Goal: Task Accomplishment & Management: Manage account settings

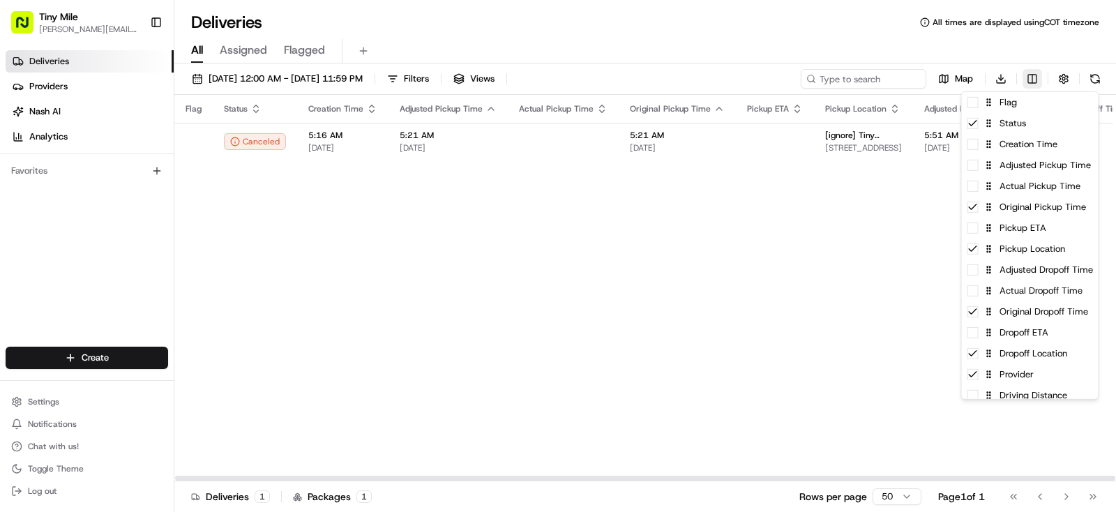
click at [1034, 82] on html "Tiny Mile [PERSON_NAME][EMAIL_ADDRESS] Toggle Sidebar Deliveries Providers [PER…" at bounding box center [558, 256] width 1116 height 512
click at [977, 105] on span at bounding box center [973, 102] width 11 height 11
click at [977, 105] on icon at bounding box center [973, 102] width 11 height 11
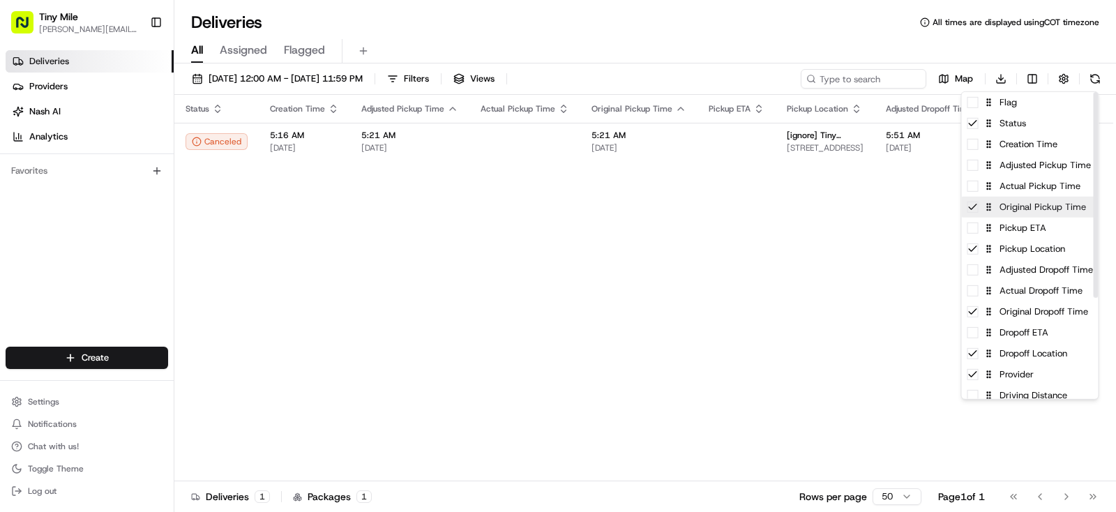
click at [974, 204] on icon at bounding box center [973, 207] width 11 height 11
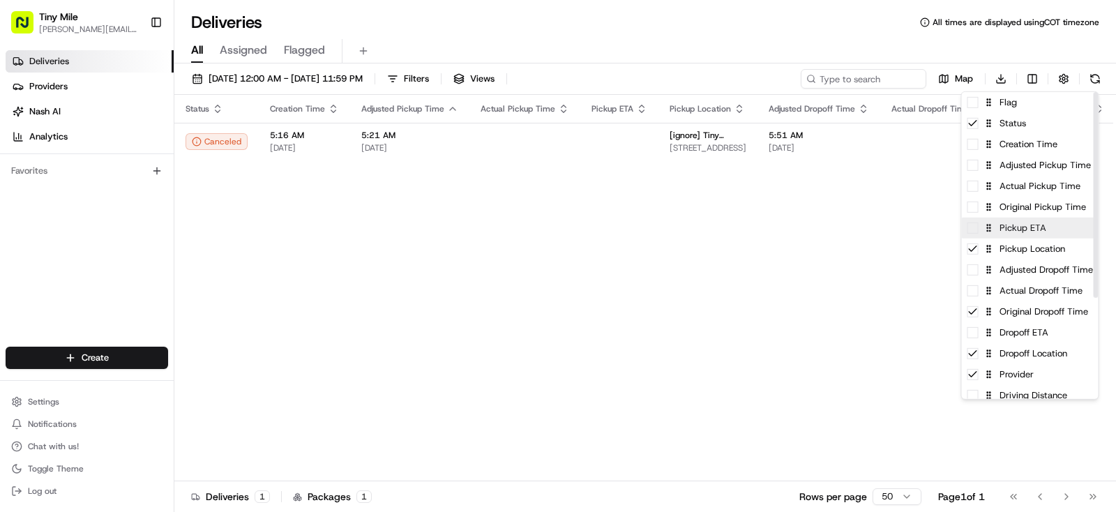
click at [976, 234] on div "Pickup ETA" at bounding box center [1030, 228] width 137 height 21
click at [975, 232] on icon at bounding box center [973, 228] width 11 height 11
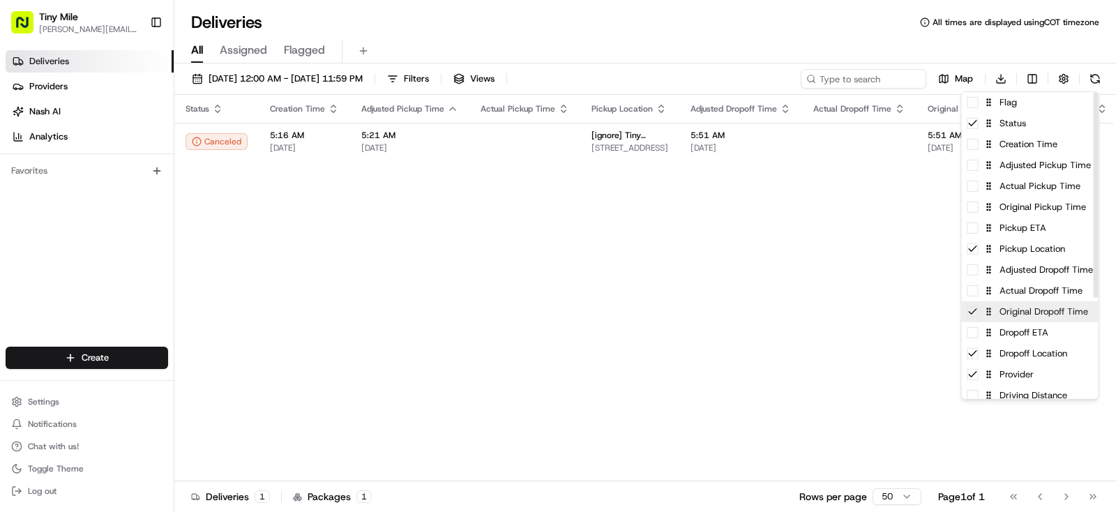
click at [972, 310] on icon at bounding box center [973, 311] width 11 height 11
click at [979, 330] on div "Dropoff ETA" at bounding box center [1030, 332] width 137 height 21
click at [979, 336] on div "Dropoff ETA" at bounding box center [1030, 332] width 137 height 21
click at [571, 407] on html "Tiny Mile [PERSON_NAME][EMAIL_ADDRESS] Toggle Sidebar Deliveries Providers [PER…" at bounding box center [558, 256] width 1116 height 512
